Goal: Register for event/course

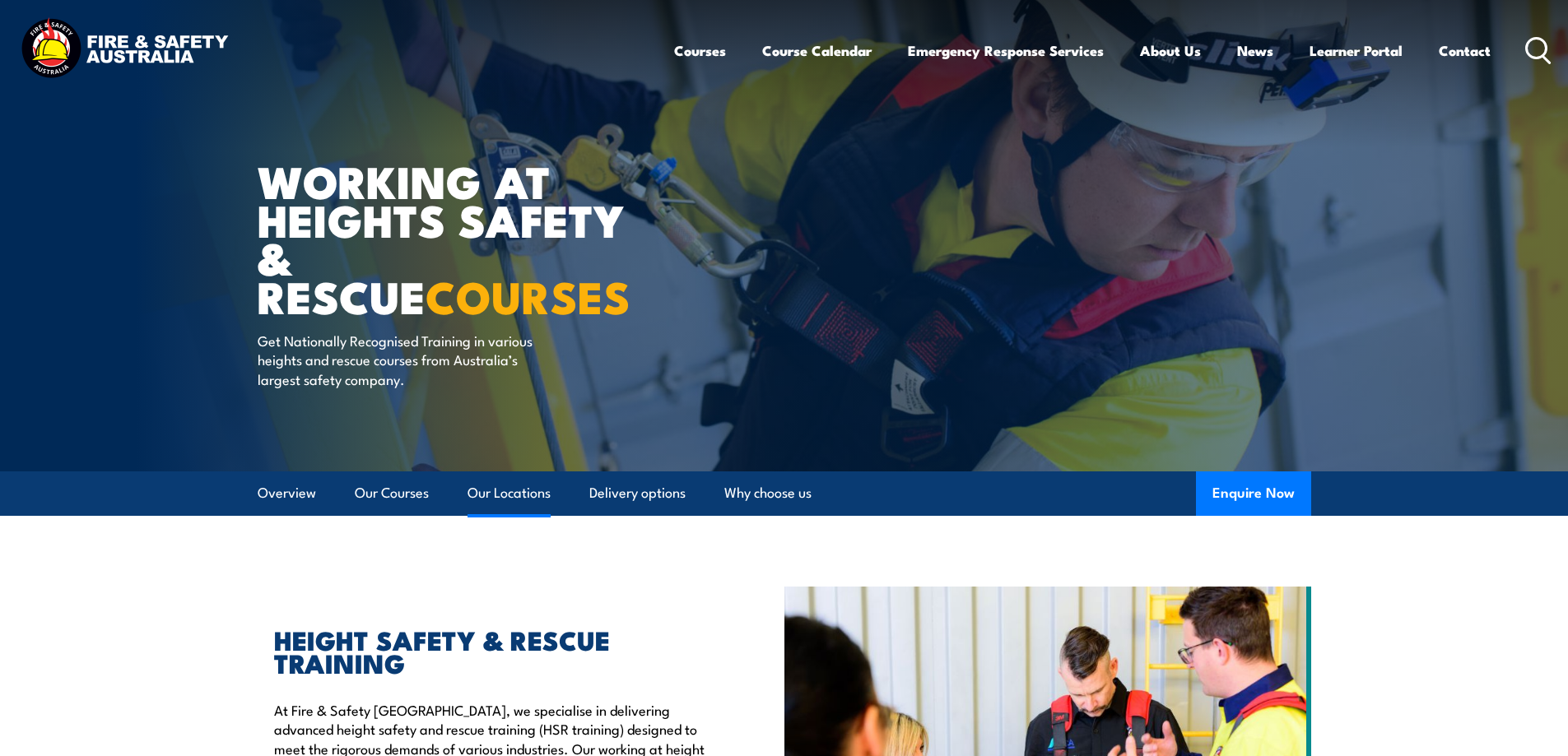
click at [531, 487] on link "Our Locations" at bounding box center [508, 493] width 83 height 44
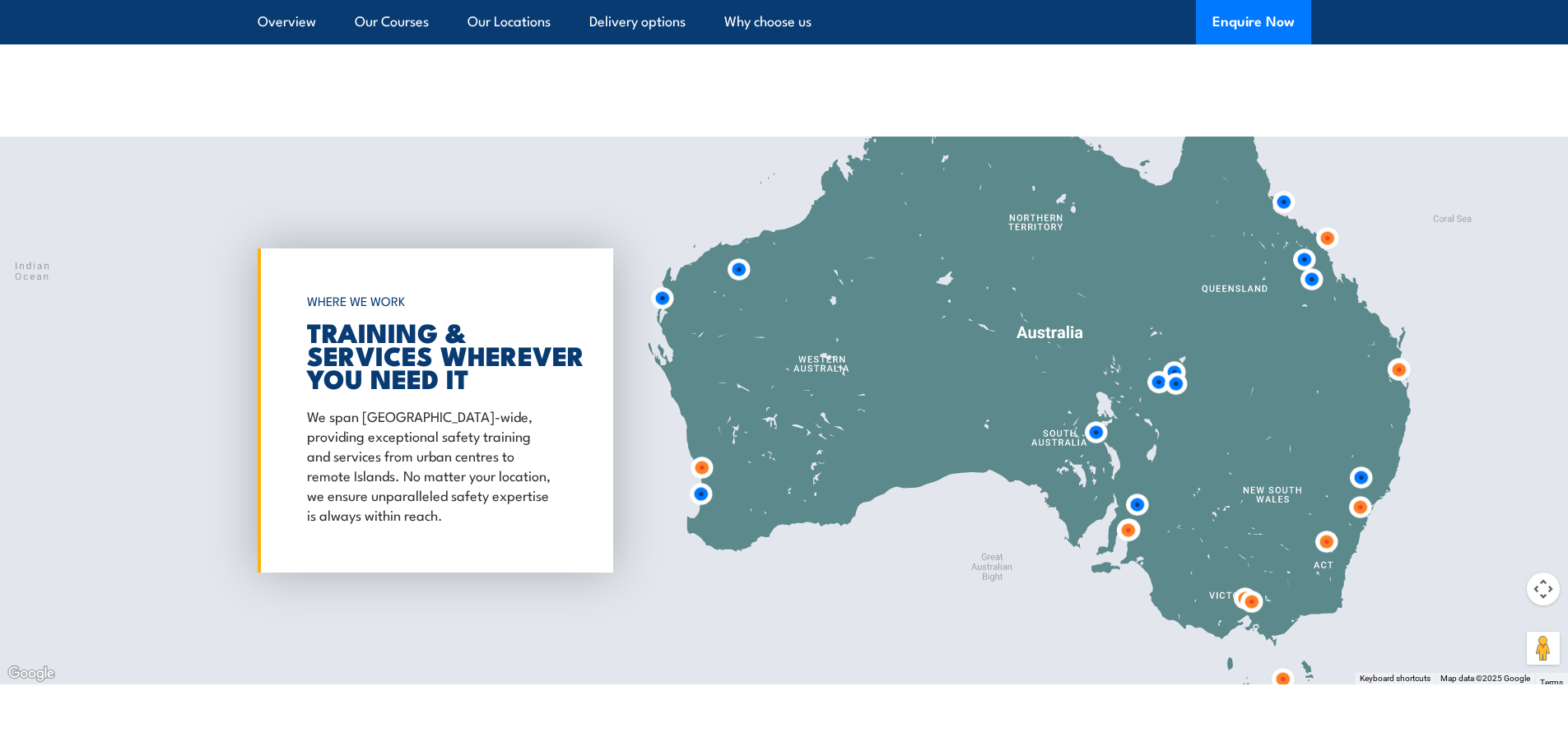
scroll to position [2656, 0]
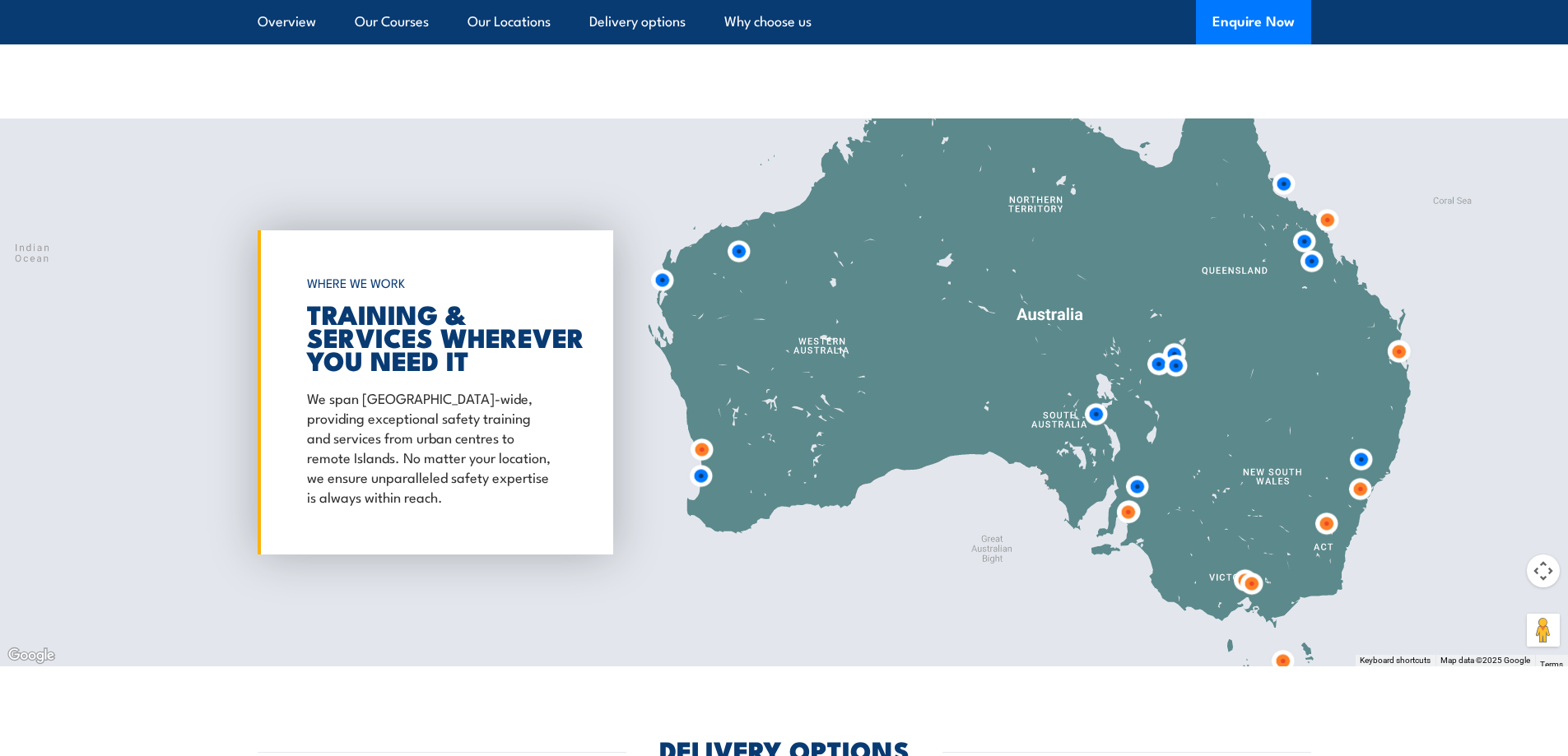
click at [1360, 444] on img at bounding box center [1361, 459] width 30 height 30
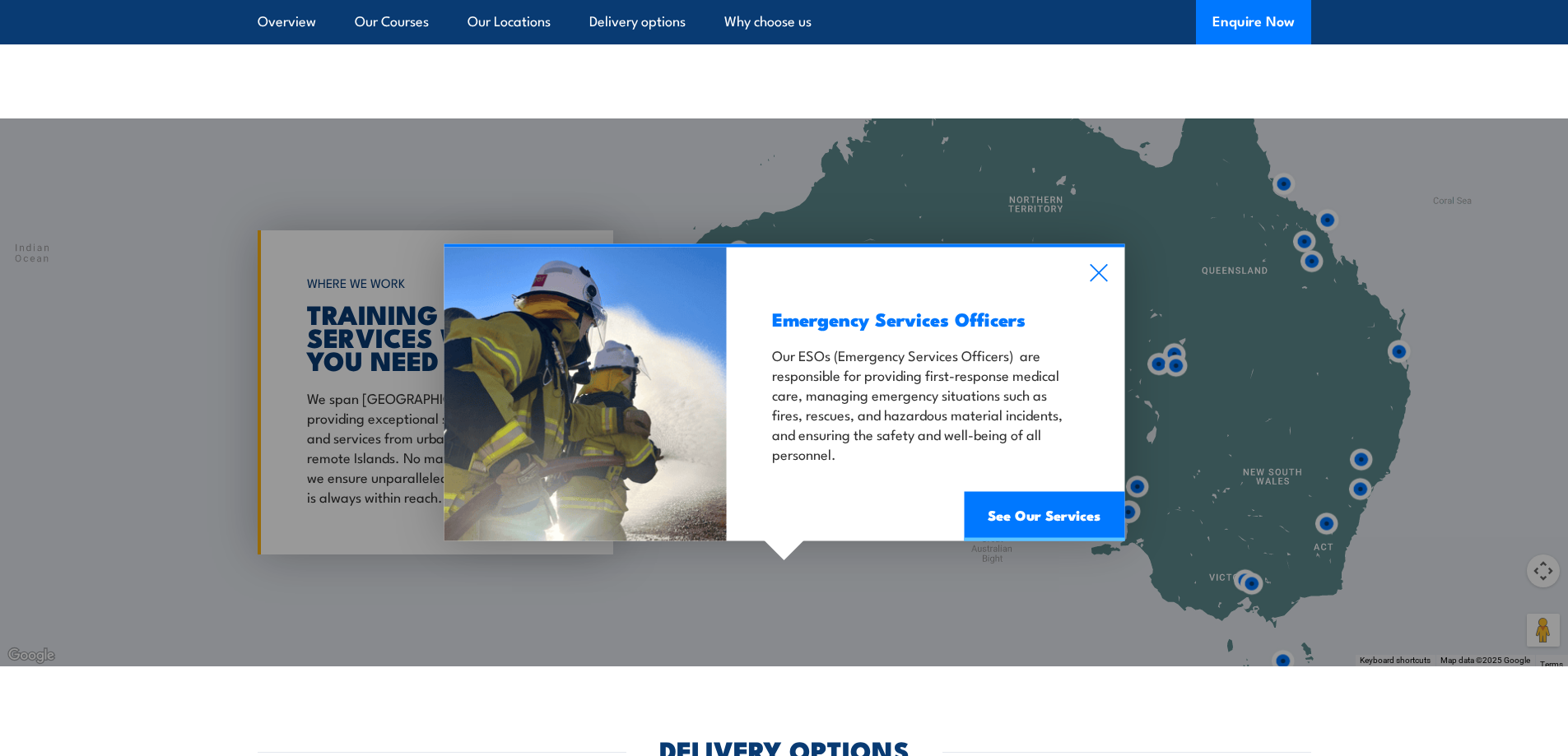
click at [1113, 261] on div "Emergency Services Officers Our ESOs (Emergency Services Officers) are responsi…" at bounding box center [926, 394] width 398 height 293
click at [1097, 264] on icon at bounding box center [1098, 273] width 19 height 18
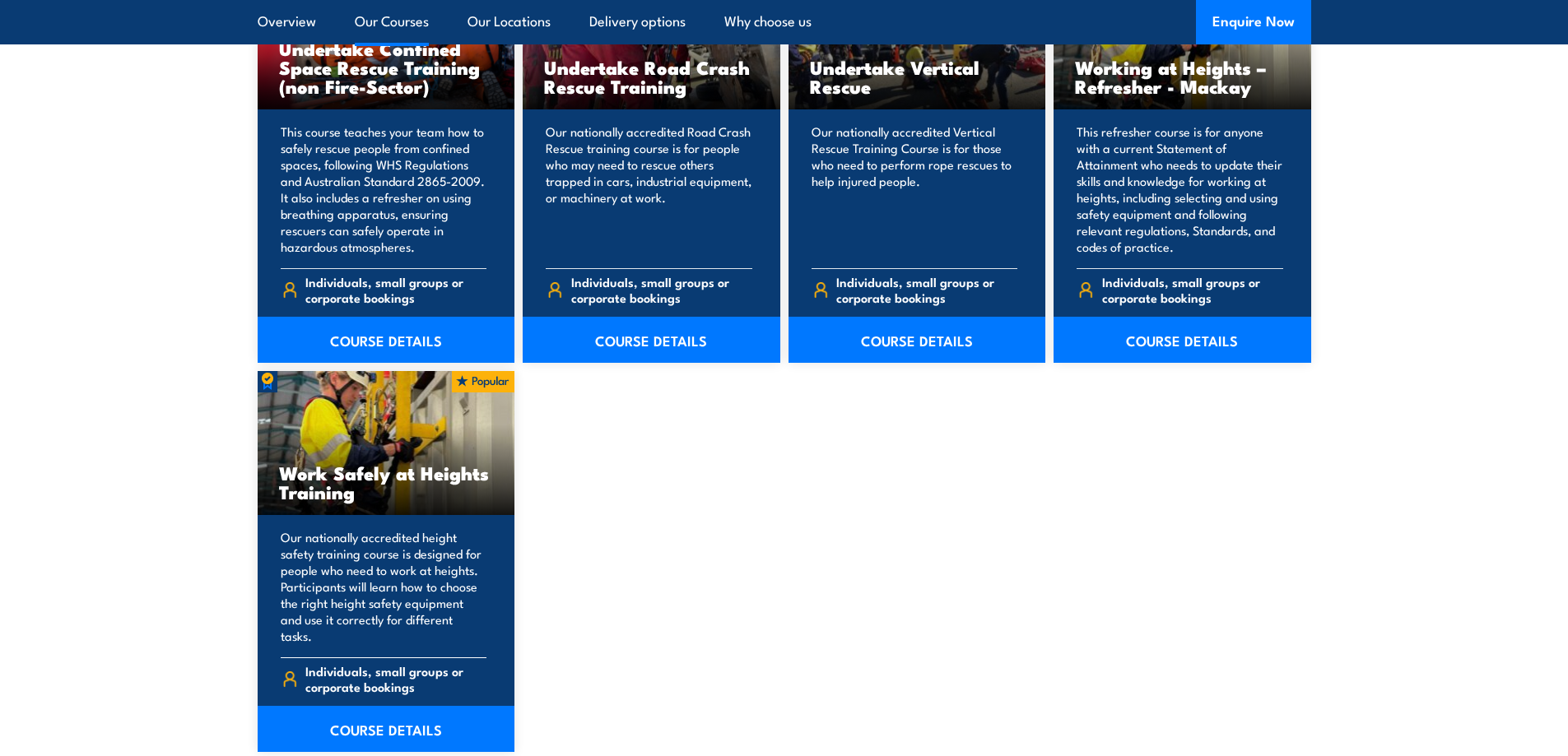
scroll to position [2080, 0]
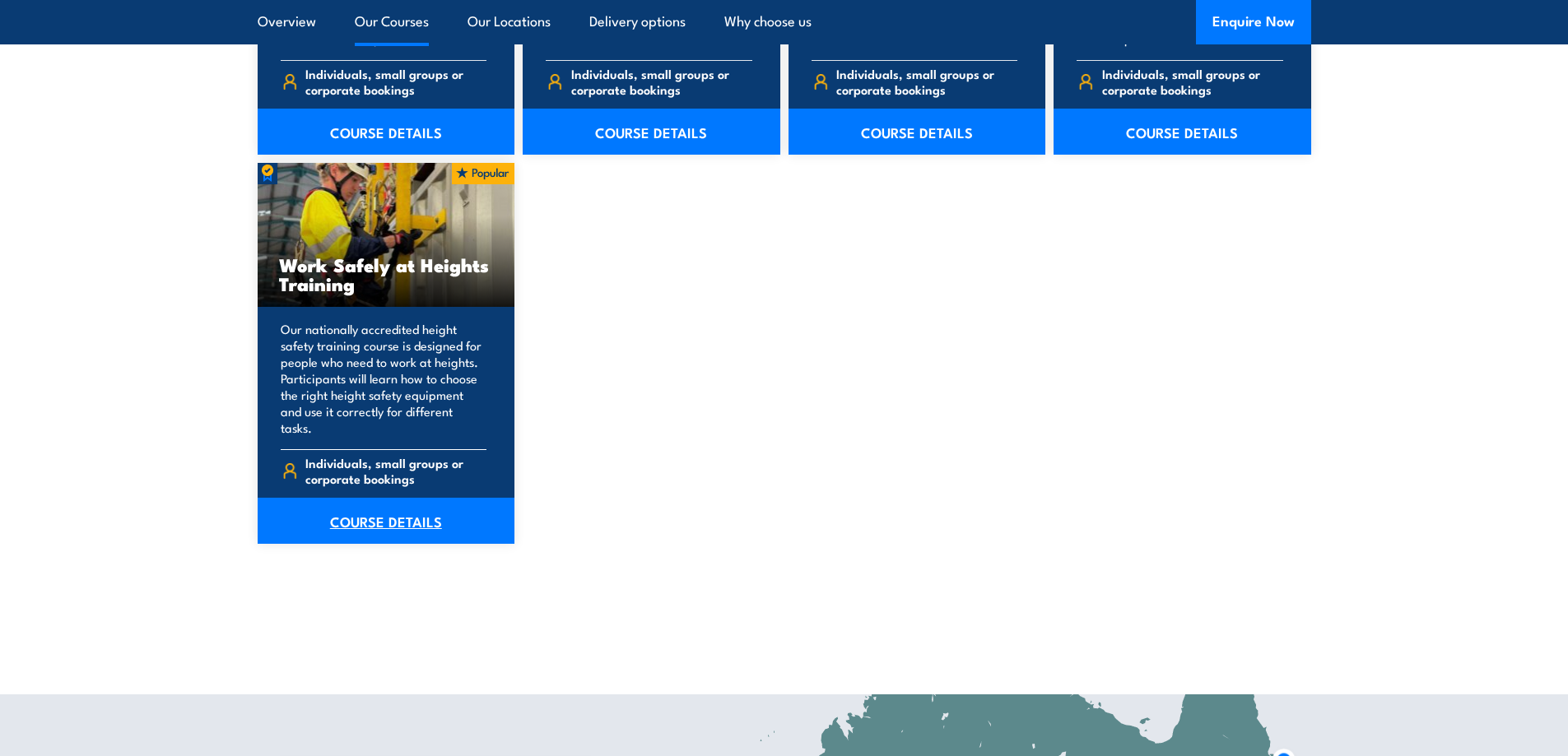
click at [381, 515] on link "COURSE DETAILS" at bounding box center [386, 521] width 258 height 46
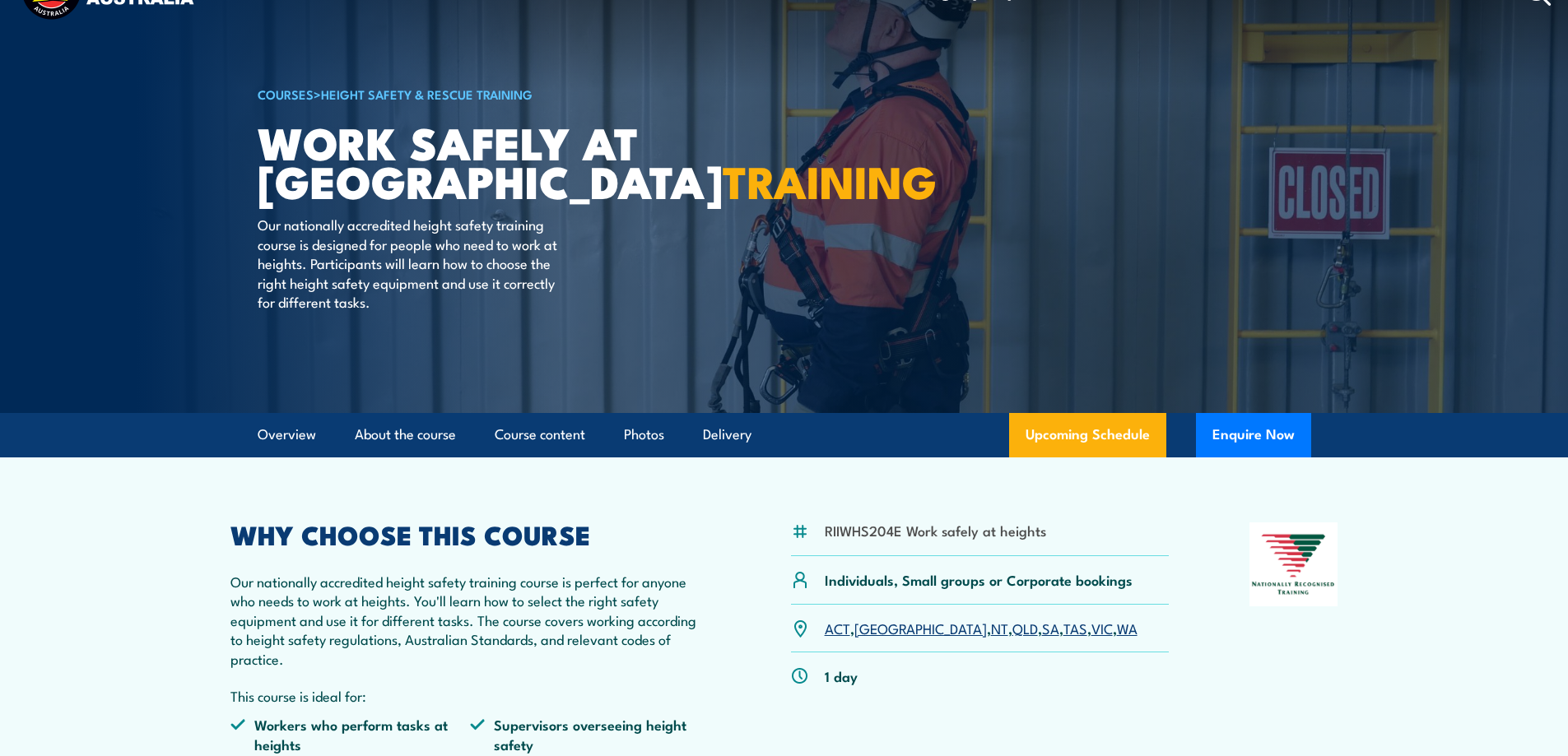
scroll to position [165, 0]
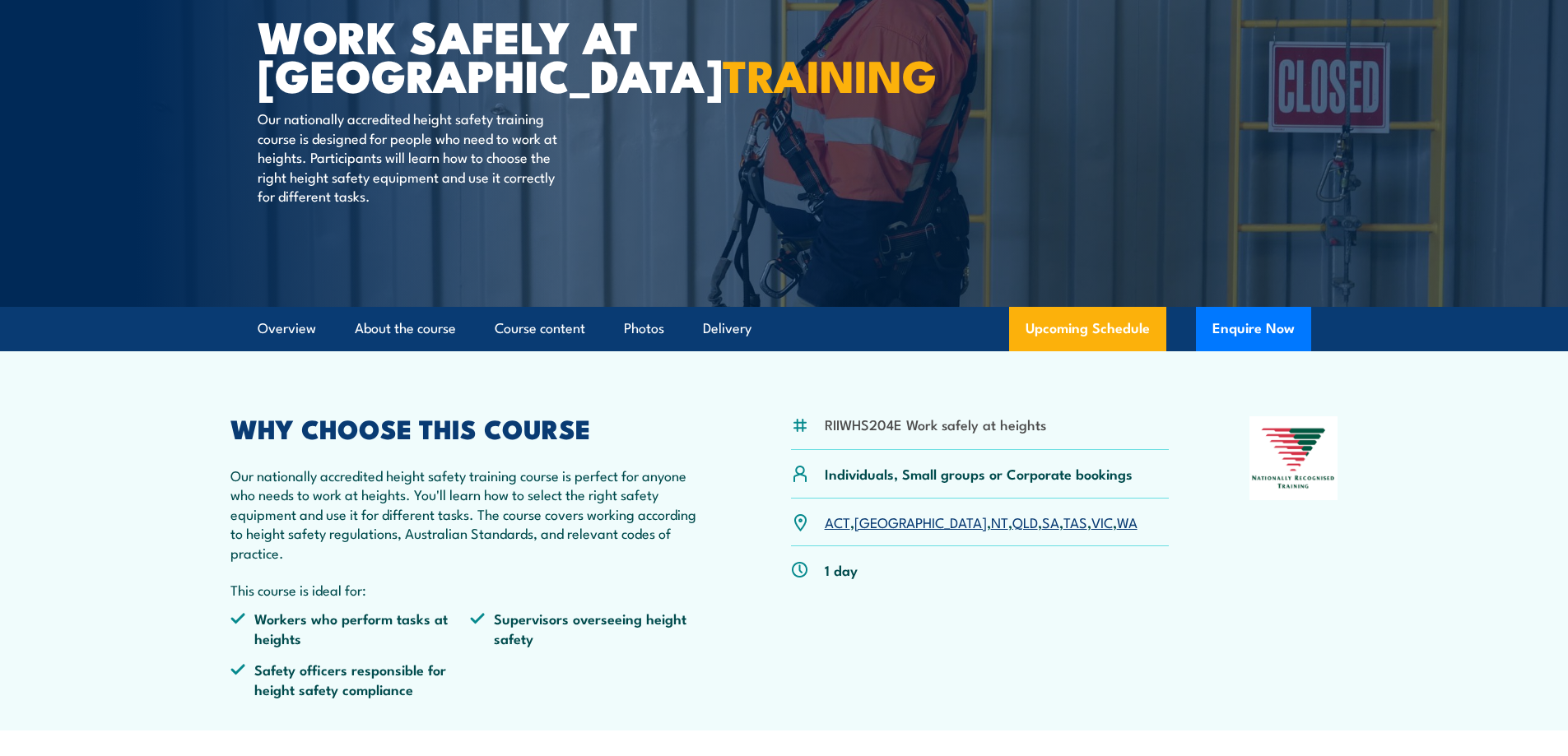
click at [871, 516] on link "[GEOGRAPHIC_DATA]" at bounding box center [920, 522] width 133 height 20
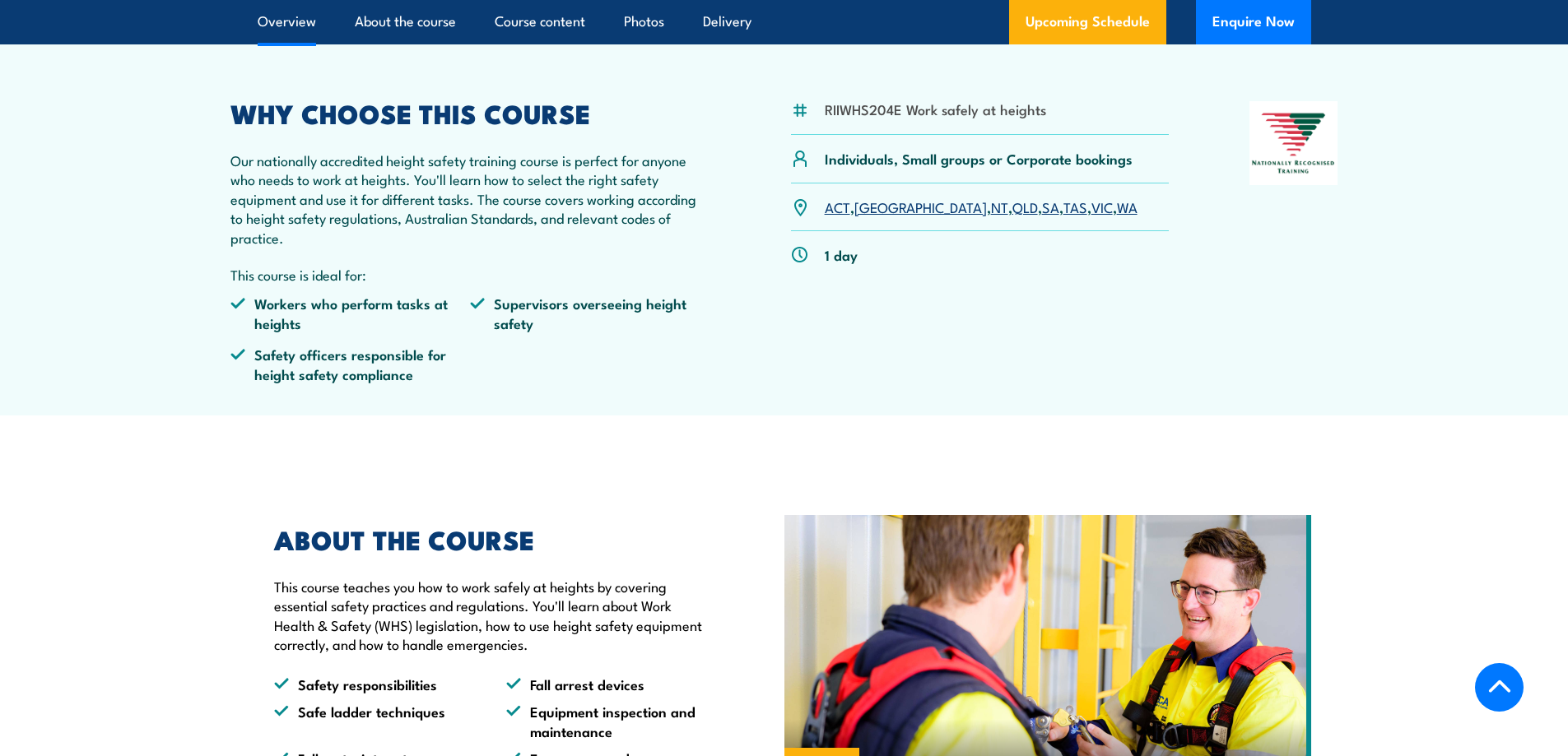
scroll to position [569, 0]
